Goal: Download file/media

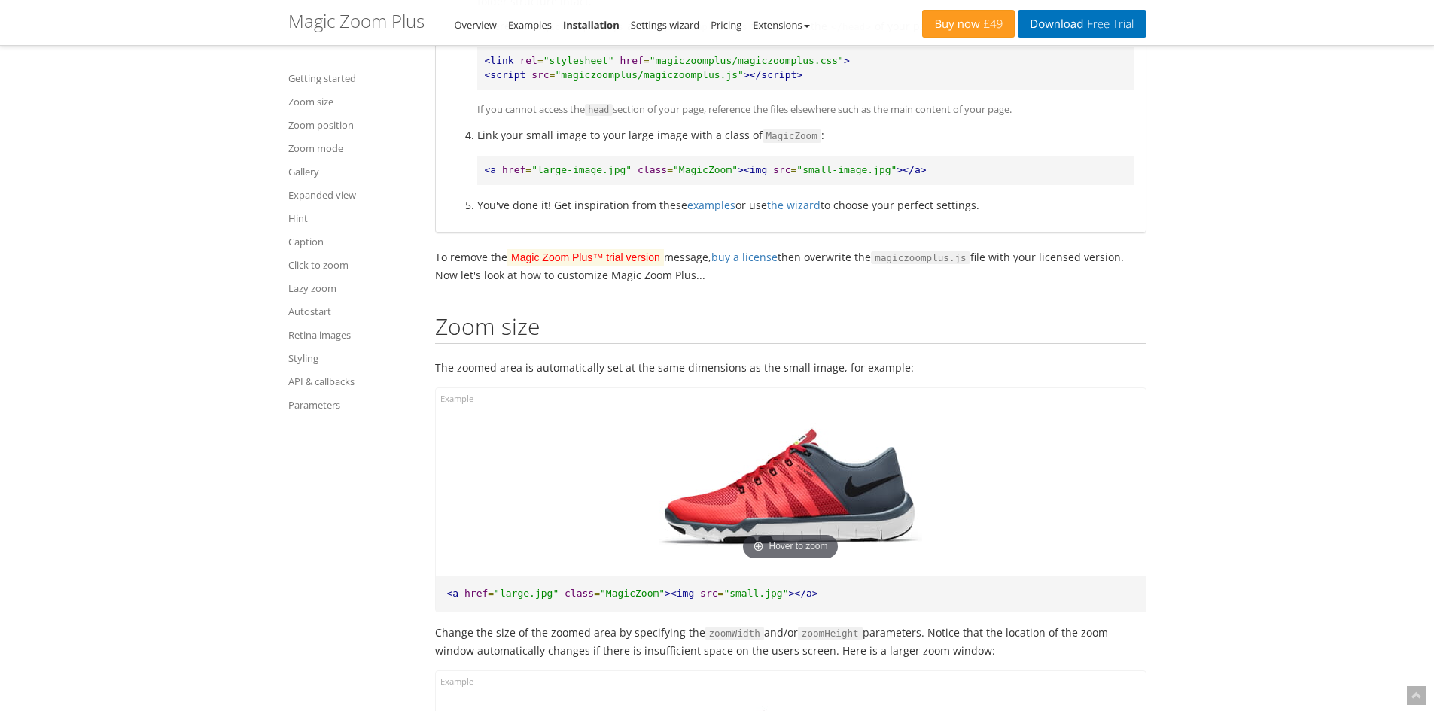
scroll to position [979, 0]
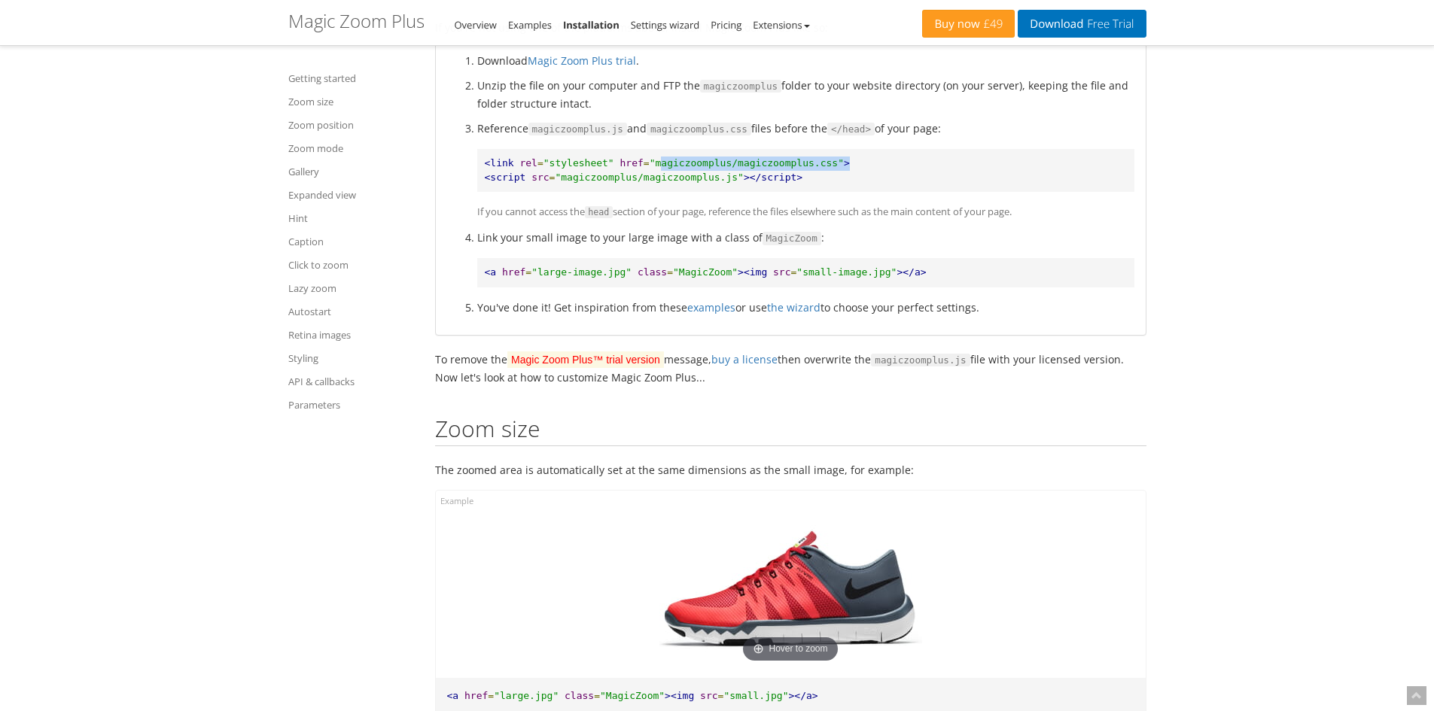
drag, startPoint x: 645, startPoint y: 161, endPoint x: 890, endPoint y: 163, distance: 244.7
click at [890, 163] on pre "<link rel = "stylesheet" href = "magiczoomplus/magiczoomplus.css" > <script src…" at bounding box center [805, 170] width 657 height 43
click at [603, 169] on pre "<link rel = "stylesheet" href = "magiczoomplus/magiczoomplus.css" > <script src…" at bounding box center [805, 170] width 657 height 43
click at [534, 271] on span ""large-image.jpg"" at bounding box center [581, 271] width 100 height 11
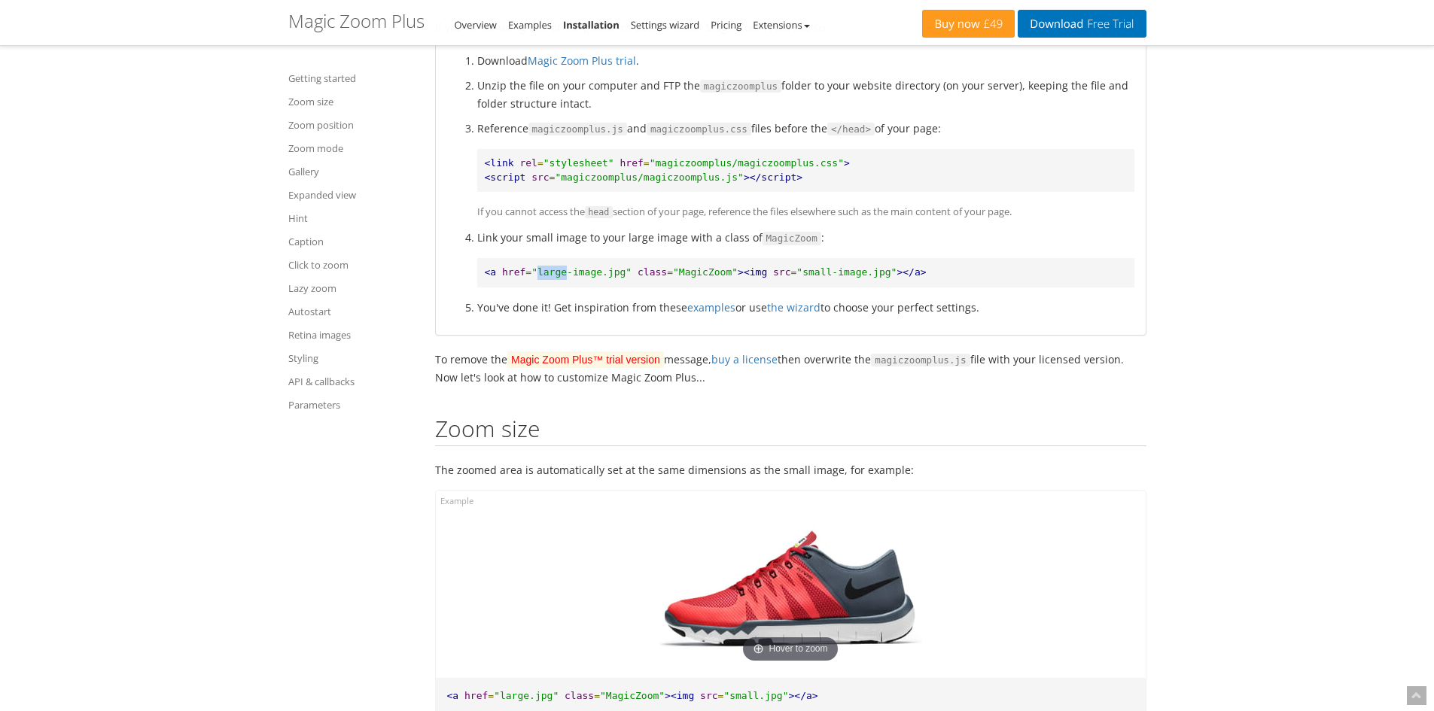
click at [534, 271] on span ""large-image.jpg"" at bounding box center [581, 271] width 100 height 11
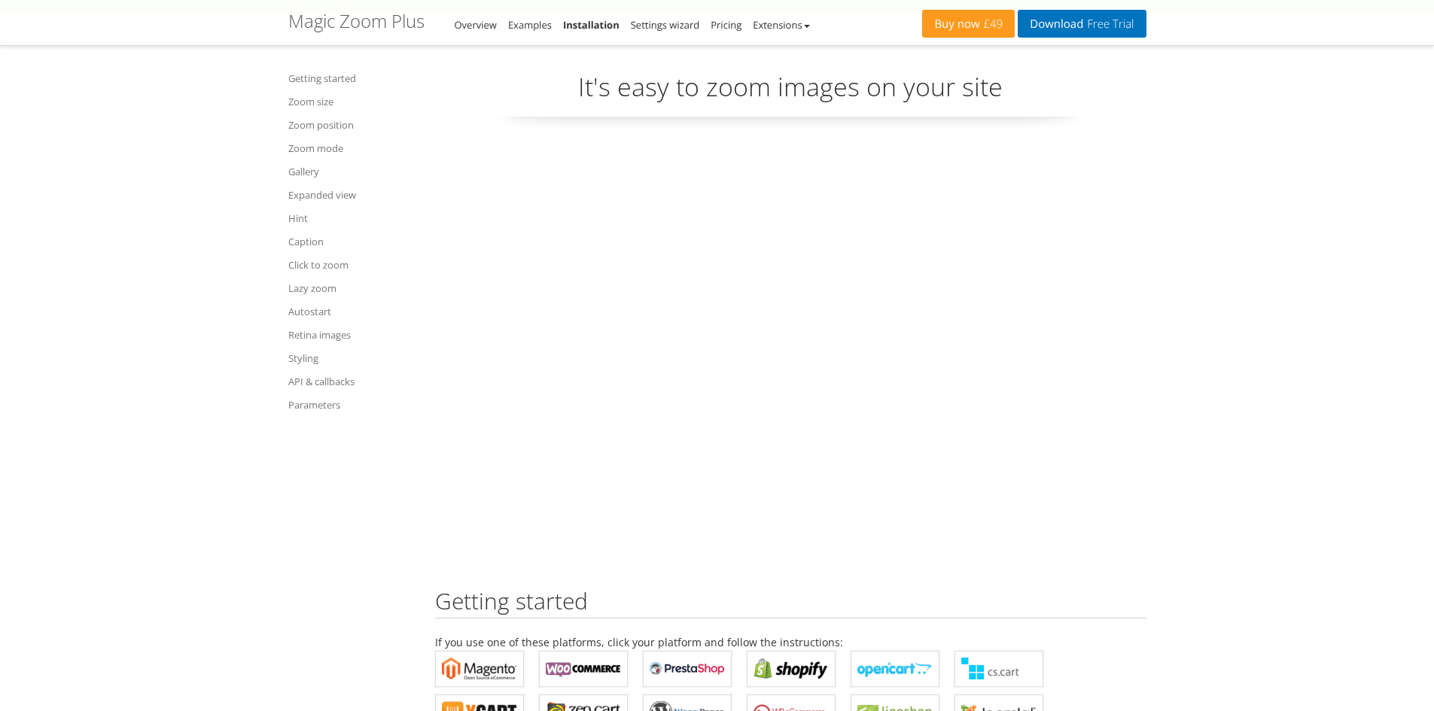
scroll to position [0, 0]
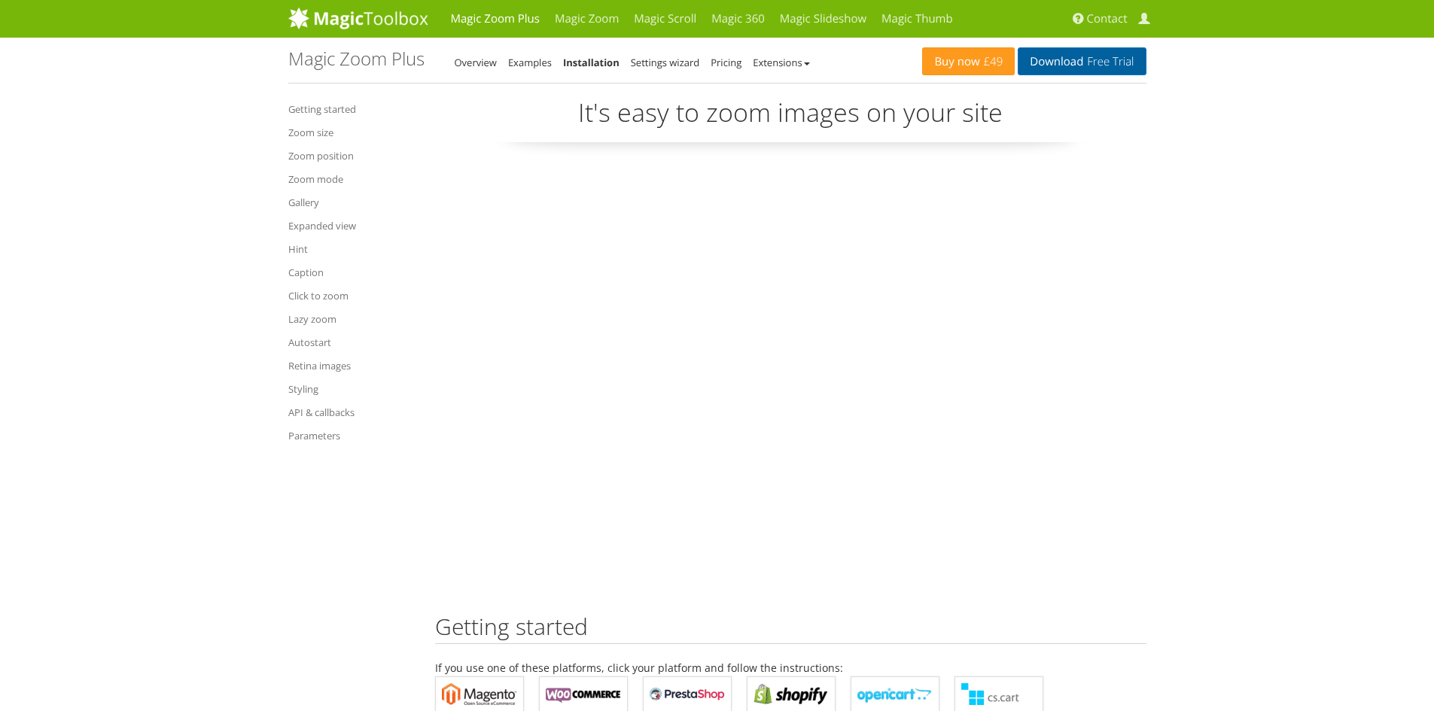
click at [1060, 65] on link "Download Free Trial" at bounding box center [1082, 61] width 128 height 28
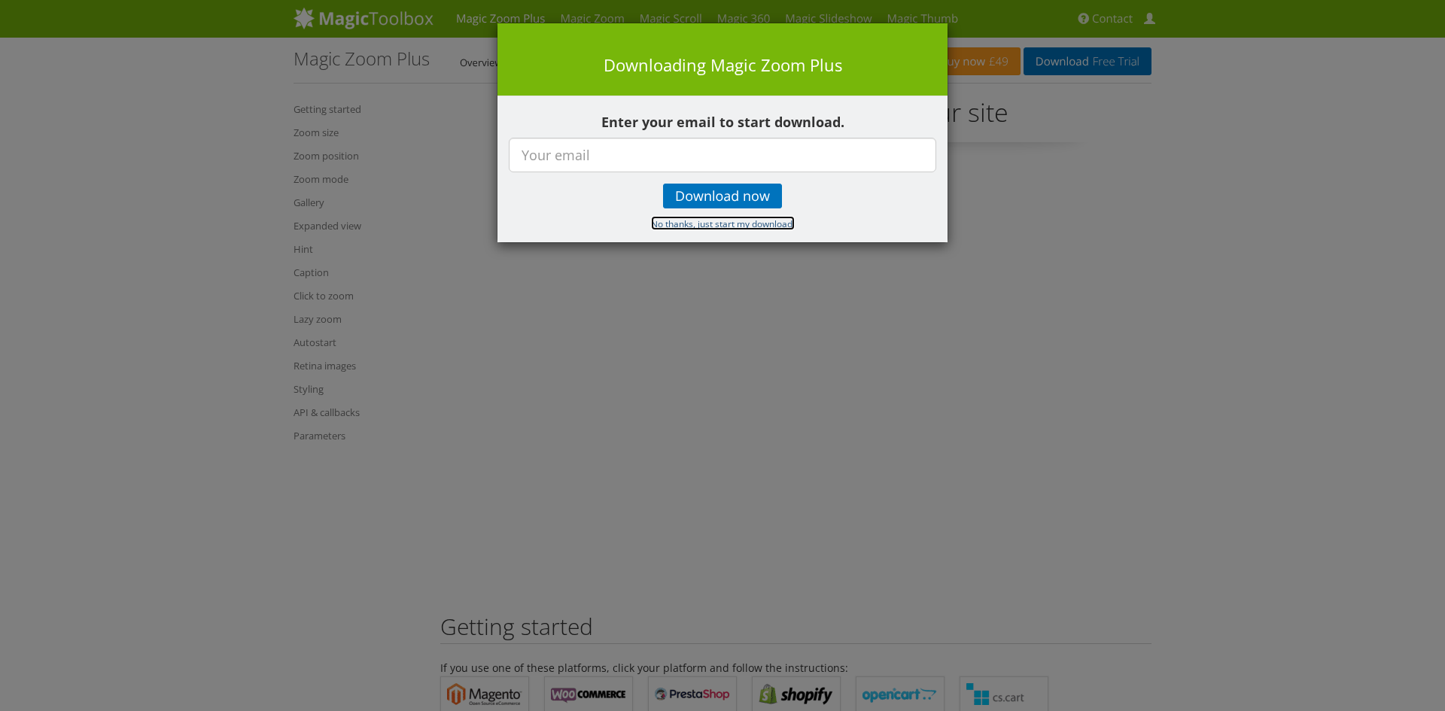
click at [714, 227] on small "No thanks, just start my download." at bounding box center [723, 224] width 144 height 12
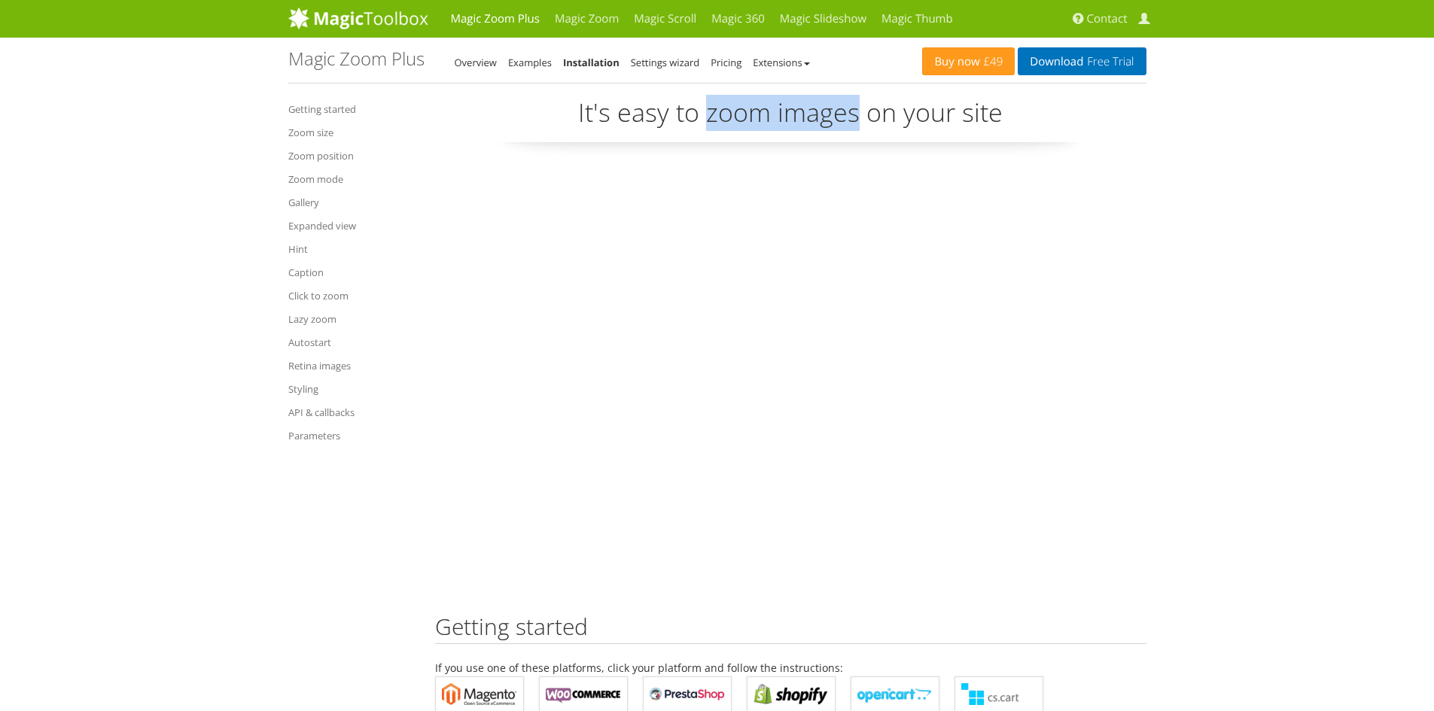
drag, startPoint x: 705, startPoint y: 111, endPoint x: 860, endPoint y: 114, distance: 154.3
click at [860, 114] on p "It's easy to zoom images on your site" at bounding box center [790, 118] width 711 height 47
